Goal: Transaction & Acquisition: Purchase product/service

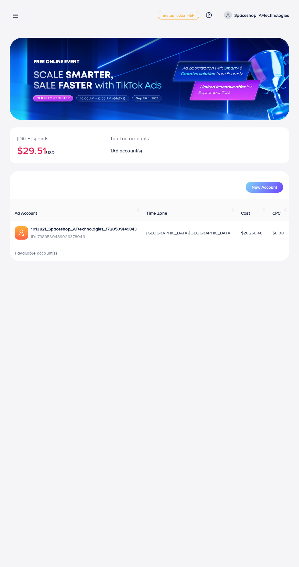
click at [17, 17] on line at bounding box center [15, 17] width 5 height 0
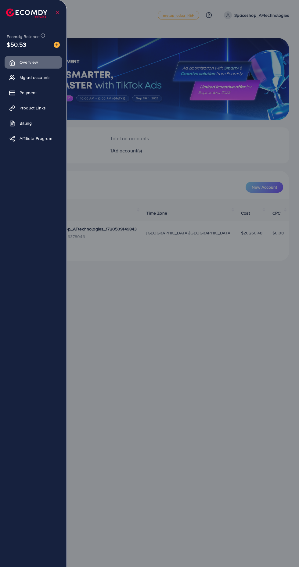
click at [27, 94] on span "Payment" at bounding box center [28, 93] width 17 height 6
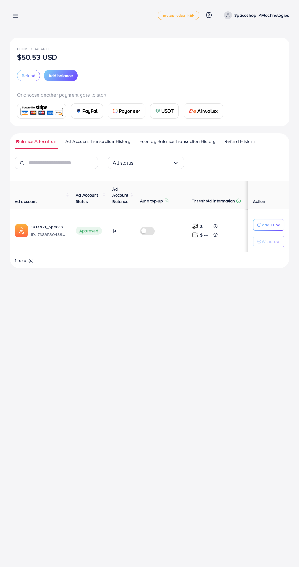
click at [157, 111] on img at bounding box center [157, 111] width 5 height 5
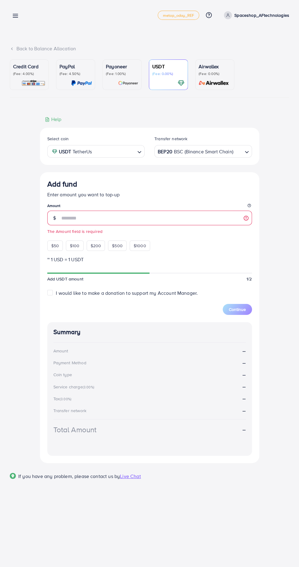
click at [63, 210] on legend "Amount" at bounding box center [149, 207] width 205 height 8
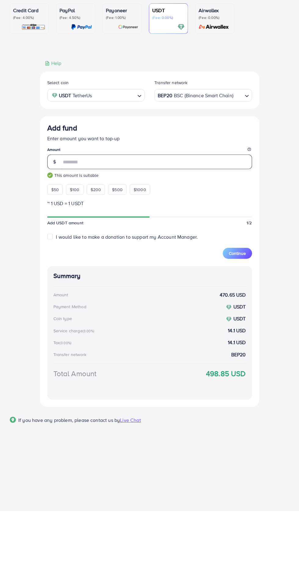
type input "***"
click at [172, 150] on div "BEP20 BSC (Binance Smart Chain)" at bounding box center [199, 150] width 86 height 11
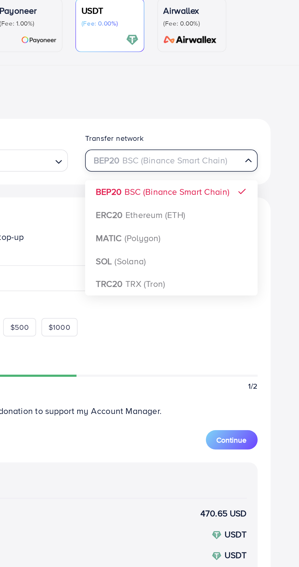
click at [168, 227] on div "Select coin USDT TetherUs Loading... Transfer network BEP20 BSC (Binance Smart …" at bounding box center [149, 295] width 219 height 335
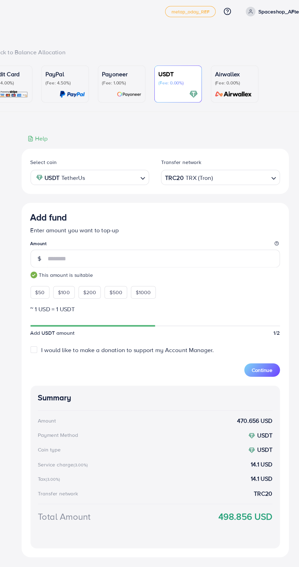
click at [234, 312] on span "Continue" at bounding box center [237, 309] width 17 height 6
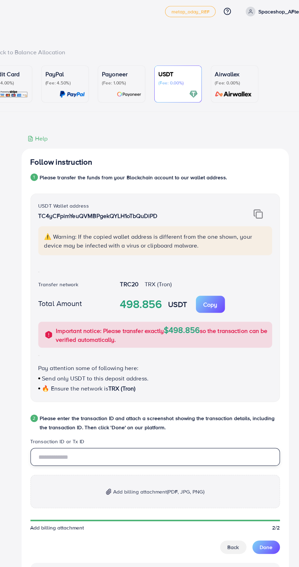
click at [74, 383] on input "text" at bounding box center [149, 380] width 205 height 15
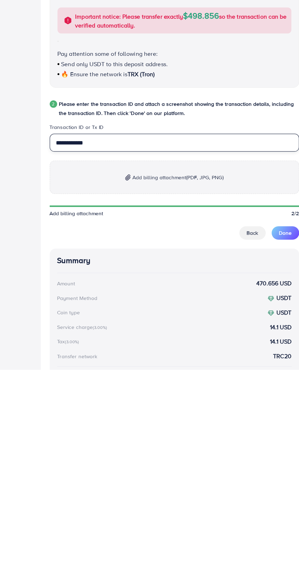
type input "**********"
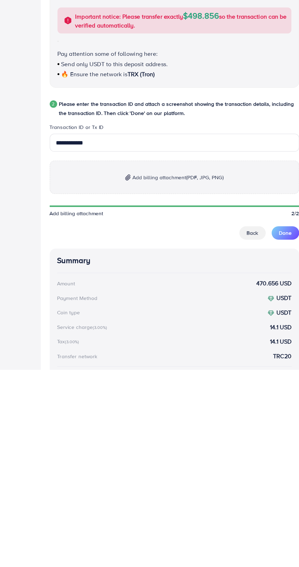
click at [80, 413] on p "Add billing attachment (PDF, JPG, PNG)" at bounding box center [149, 408] width 205 height 27
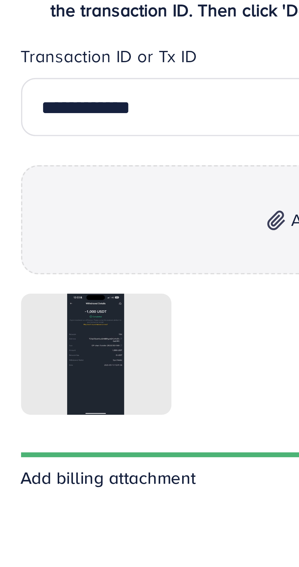
scroll to position [1, 0]
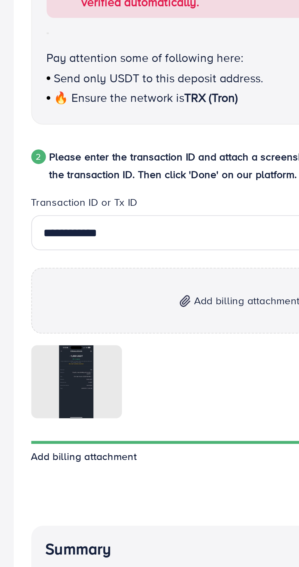
click at [0, 0] on div at bounding box center [0, 0] width 0 height 0
click at [0, 0] on line at bounding box center [0, 0] width 0 height 0
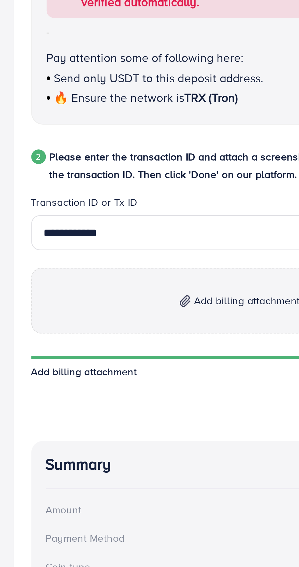
click at [113, 410] on p "Add billing attachment (PDF, JPG, PNG)" at bounding box center [149, 408] width 205 height 27
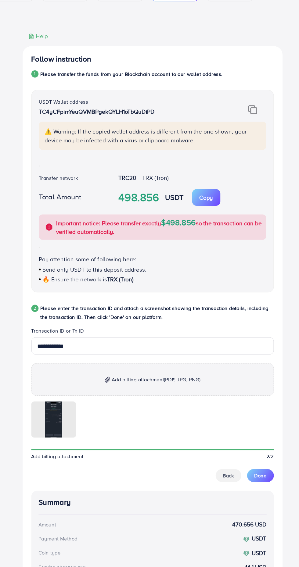
scroll to position [0, 0]
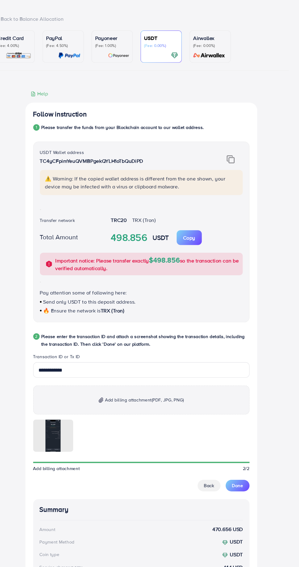
click at [240, 490] on span "Done" at bounding box center [240, 490] width 10 height 6
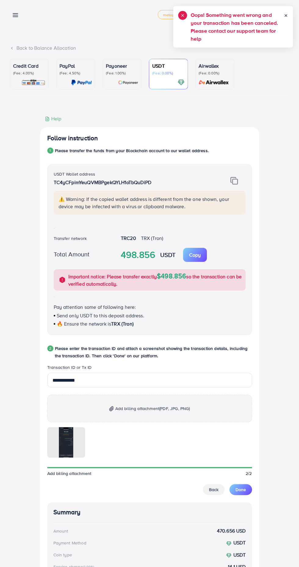
click at [237, 487] on span "Done" at bounding box center [240, 490] width 10 height 6
click at [240, 491] on span "Done" at bounding box center [240, 490] width 10 height 6
click at [15, 17] on line at bounding box center [15, 17] width 5 height 0
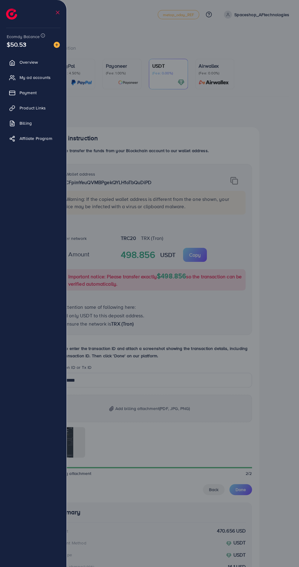
click at [32, 78] on span "My ad accounts" at bounding box center [35, 77] width 31 height 6
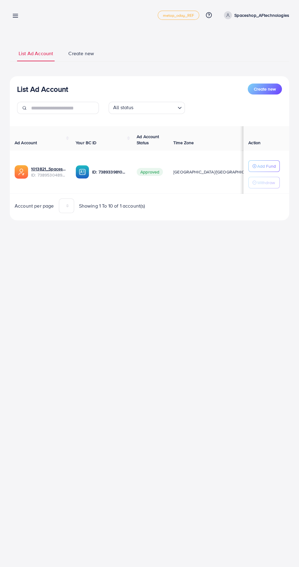
click at [264, 163] on p "Add Fund" at bounding box center [266, 165] width 19 height 7
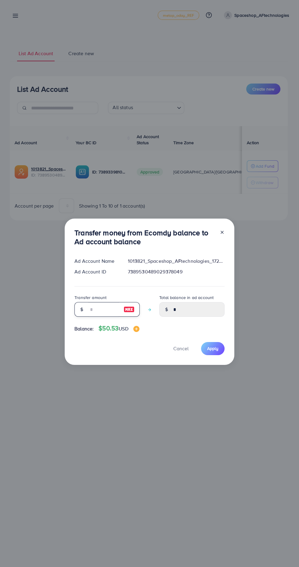
click at [91, 309] on input "number" at bounding box center [103, 309] width 30 height 15
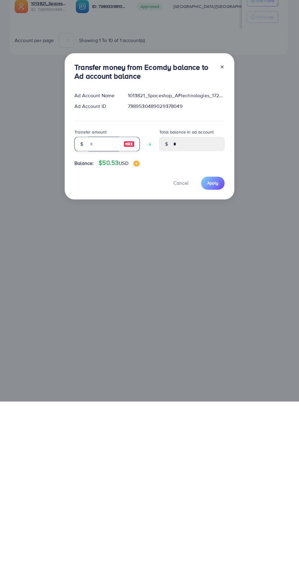
type input "*"
type input "****"
type input "**"
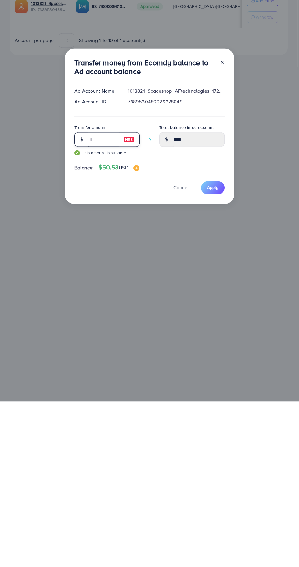
type input "*****"
type input "**"
click at [212, 353] on span "Apply" at bounding box center [212, 353] width 11 height 6
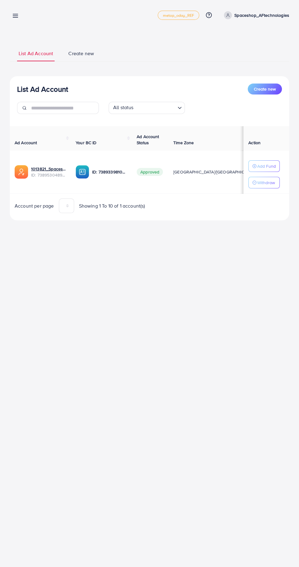
click at [269, 163] on p "Add Fund" at bounding box center [266, 165] width 19 height 7
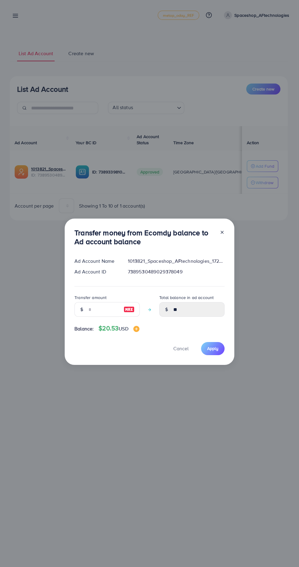
click at [221, 234] on line at bounding box center [222, 232] width 2 height 2
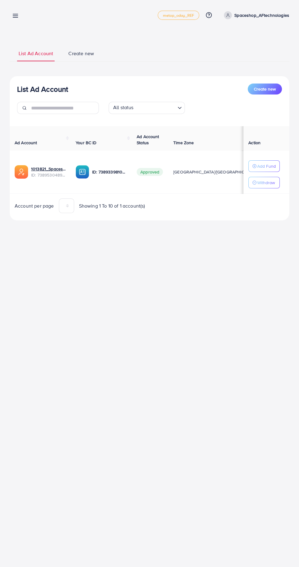
click at [13, 16] on icon at bounding box center [15, 15] width 6 height 6
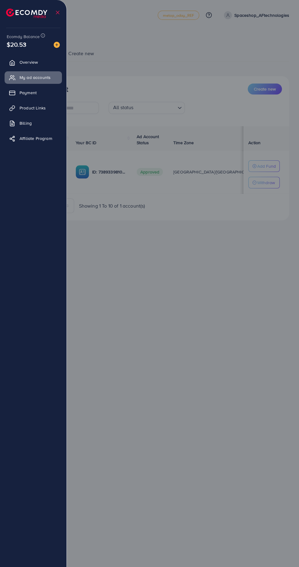
click at [52, 93] on link "Payment" at bounding box center [33, 93] width 57 height 12
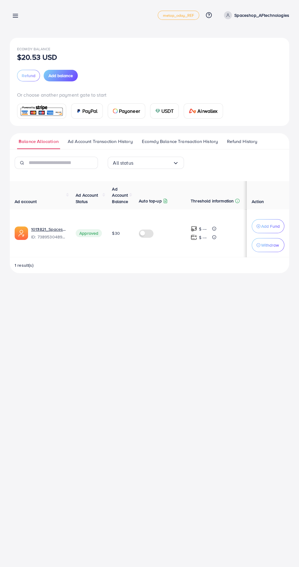
click at [167, 113] on span "USDT" at bounding box center [167, 110] width 12 height 7
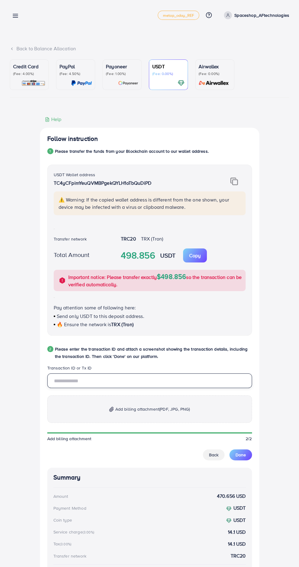
click at [73, 385] on input "text" at bounding box center [149, 380] width 205 height 15
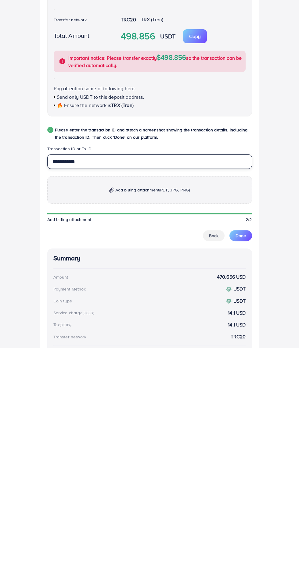
type input "**********"
click at [71, 413] on p "Add billing attachment (PDF, JPG, PNG)" at bounding box center [149, 408] width 205 height 27
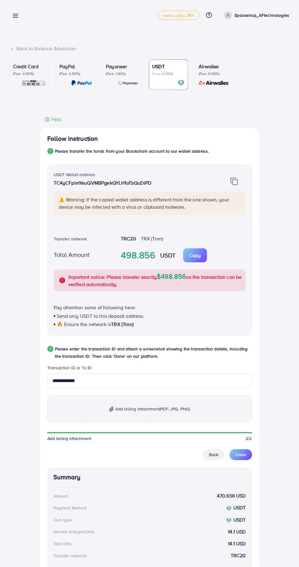
click at [199, 409] on p "Add billing attachment (PDF, JPG, PNG)" at bounding box center [149, 408] width 205 height 27
click at [237, 458] on button "Done" at bounding box center [240, 454] width 23 height 11
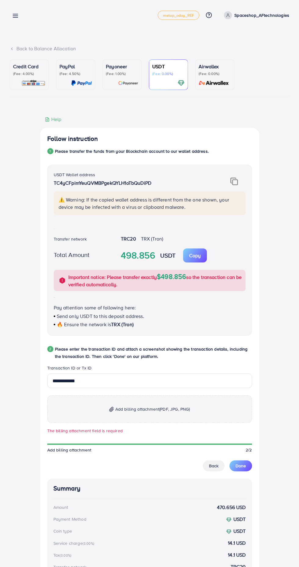
click at [95, 410] on p "Add billing attachment (PDF, JPG, PNG)" at bounding box center [149, 408] width 205 height 27
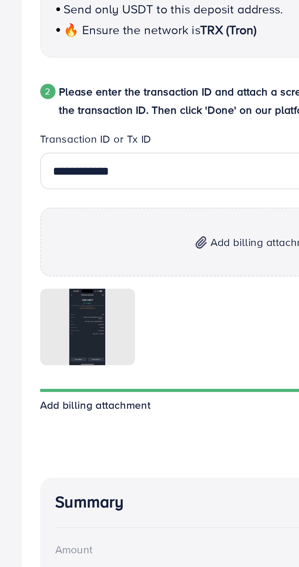
scroll to position [83, 0]
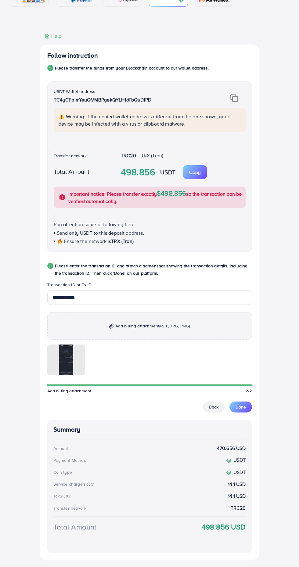
click at [239, 408] on span "Done" at bounding box center [240, 407] width 10 height 6
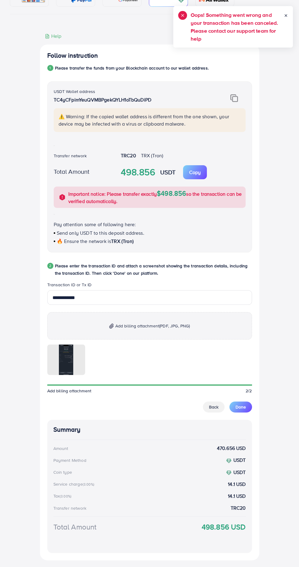
click at [234, 407] on button "Done" at bounding box center [240, 406] width 23 height 11
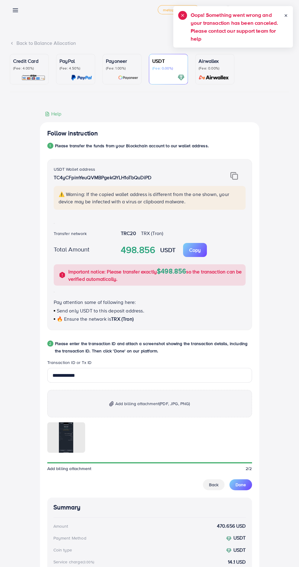
scroll to position [0, 0]
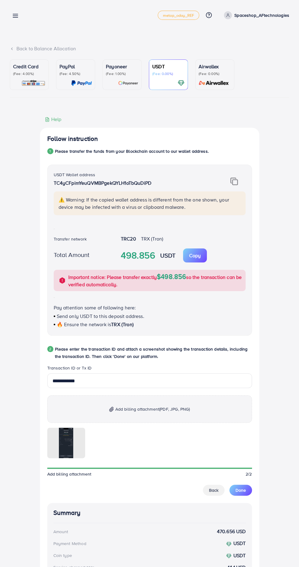
click at [237, 492] on span "Done" at bounding box center [240, 490] width 10 height 6
click at [240, 491] on span "Done" at bounding box center [240, 490] width 10 height 6
click at [239, 535] on strong "470.656 USD" at bounding box center [231, 531] width 29 height 7
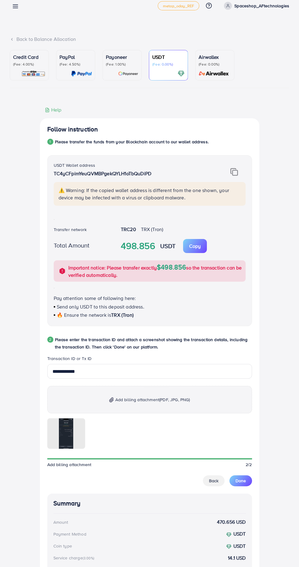
click at [237, 488] on div "**********" at bounding box center [149, 490] width 205 height 271
click at [236, 480] on span "Done" at bounding box center [240, 481] width 10 height 6
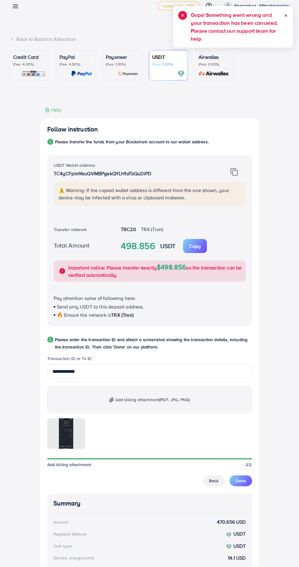
click at [240, 482] on span "Done" at bounding box center [240, 481] width 10 height 6
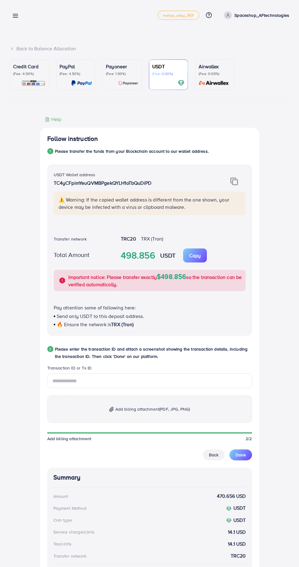
click at [15, 17] on line at bounding box center [15, 17] width 5 height 0
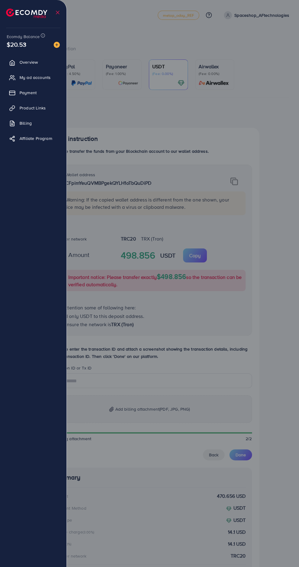
click at [47, 98] on link "Payment" at bounding box center [33, 93] width 57 height 12
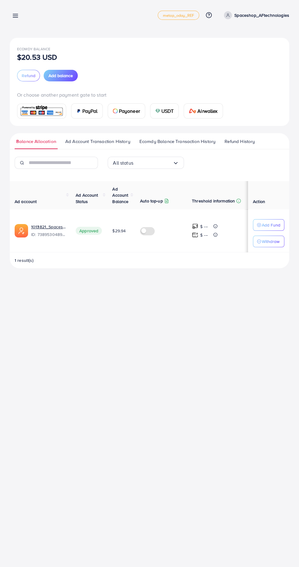
click at [167, 115] on div "USDT" at bounding box center [164, 111] width 28 height 15
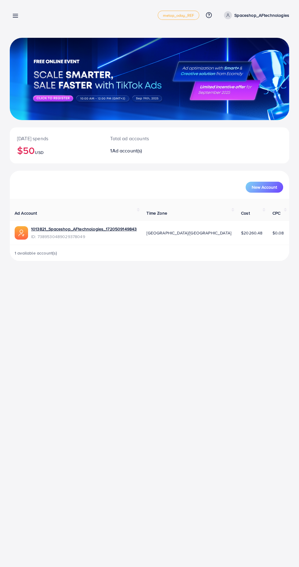
click at [17, 18] on icon at bounding box center [15, 15] width 6 height 6
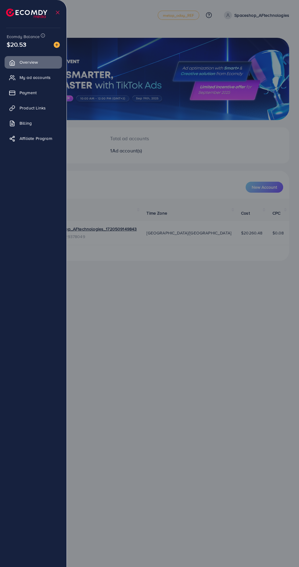
click at [49, 97] on link "Payment" at bounding box center [33, 93] width 57 height 12
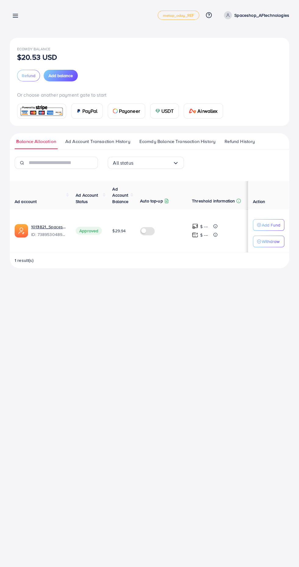
click at [168, 111] on span "USDT" at bounding box center [167, 110] width 12 height 7
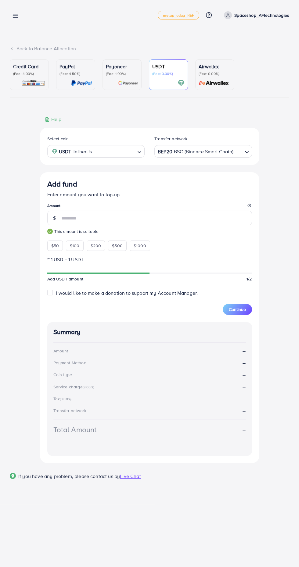
type input "*"
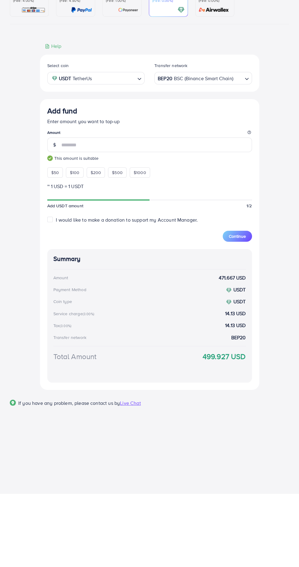
type input "***"
click at [240, 154] on input "Search for option" at bounding box center [238, 151] width 8 height 9
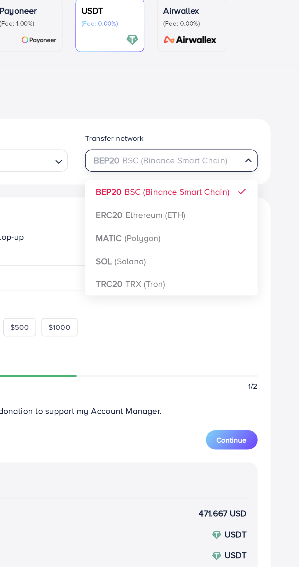
click at [198, 224] on div "Select coin USDT TetherUs Loading... Transfer network BEP20 BSC (Binance Smart …" at bounding box center [149, 295] width 219 height 335
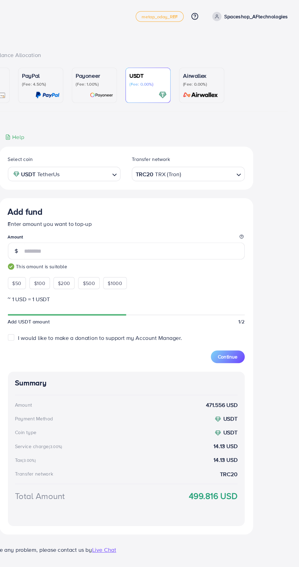
click at [242, 312] on span "Continue" at bounding box center [237, 309] width 17 height 6
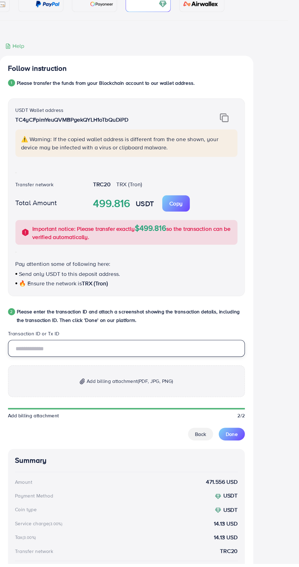
click at [113, 381] on input "text" at bounding box center [149, 380] width 205 height 15
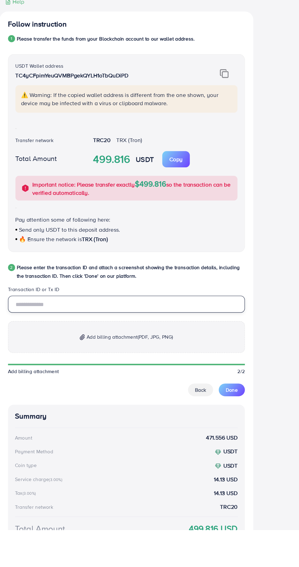
scroll to position [9, 0]
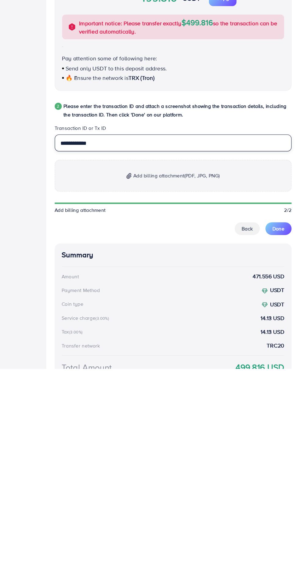
type input "**********"
click at [154, 404] on span "Add billing attachment (PDF, JPG, PNG)" at bounding box center [152, 400] width 75 height 7
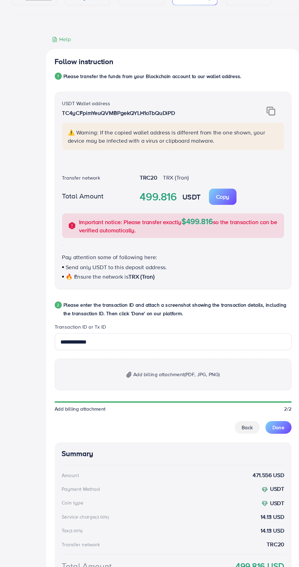
scroll to position [9, 0]
click at [134, 403] on span "Add billing attachment (PDF, JPG, PNG)" at bounding box center [152, 400] width 75 height 7
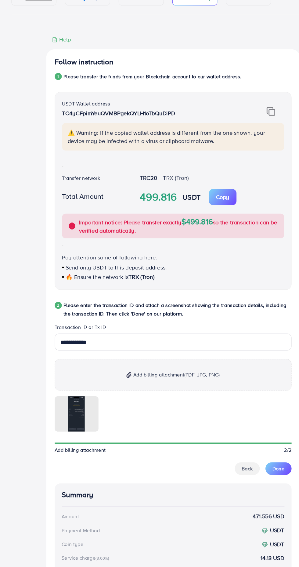
scroll to position [11, 0]
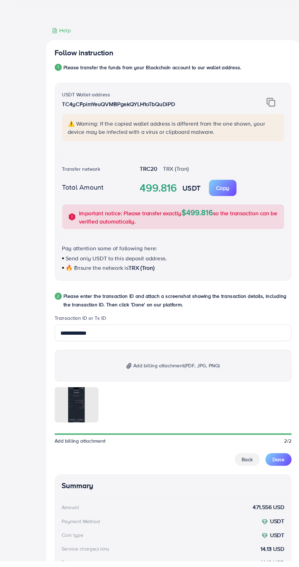
click at [241, 483] on button "Done" at bounding box center [240, 479] width 23 height 11
click at [240, 480] on span "Done" at bounding box center [240, 479] width 10 height 6
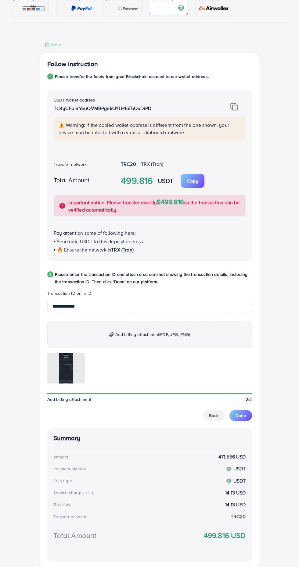
scroll to position [74, 0]
click at [244, 377] on div at bounding box center [149, 368] width 205 height 30
click at [235, 420] on button "Done" at bounding box center [240, 415] width 23 height 11
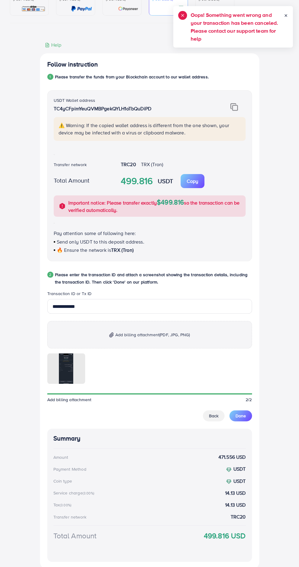
click at [285, 15] on line at bounding box center [286, 16] width 2 height 2
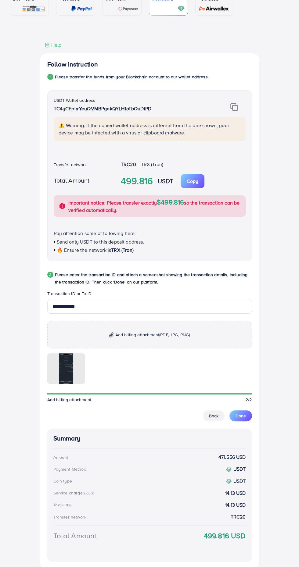
click at [240, 419] on span "Done" at bounding box center [240, 416] width 10 height 6
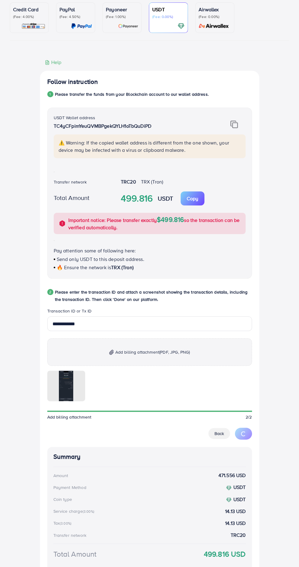
scroll to position [0, 0]
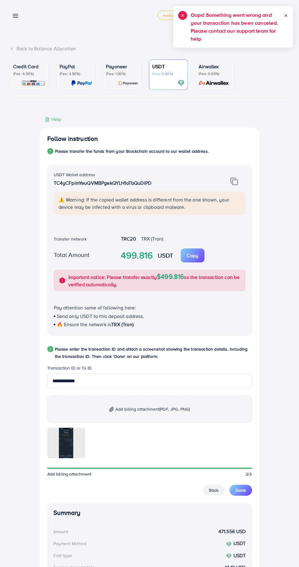
click at [237, 491] on span "Done" at bounding box center [240, 490] width 10 height 6
